Goal: Navigation & Orientation: Find specific page/section

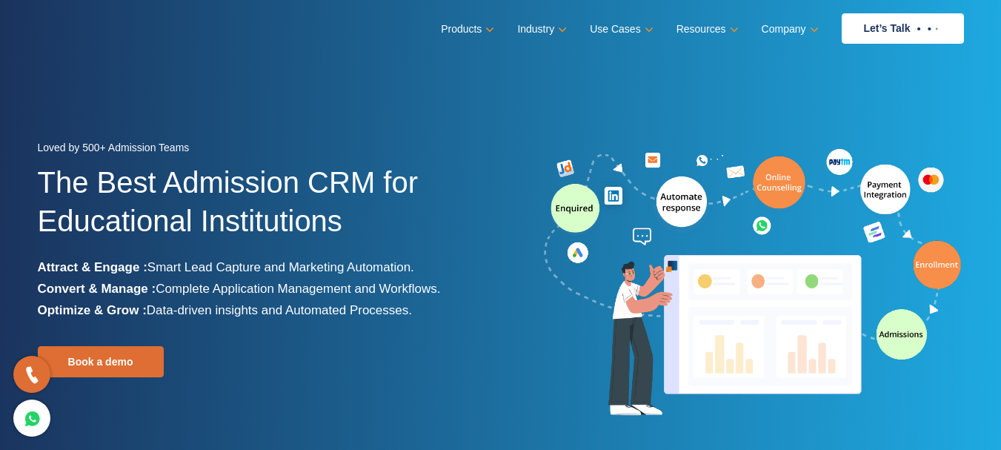
drag, startPoint x: 245, startPoint y: 39, endPoint x: 233, endPoint y: 30, distance: 14.8
click at [245, 39] on div "Products Education CRM Streamline your entire admissions process on a single pl…" at bounding box center [501, 28] width 927 height 30
